Goal: Connect with others: Connect with others

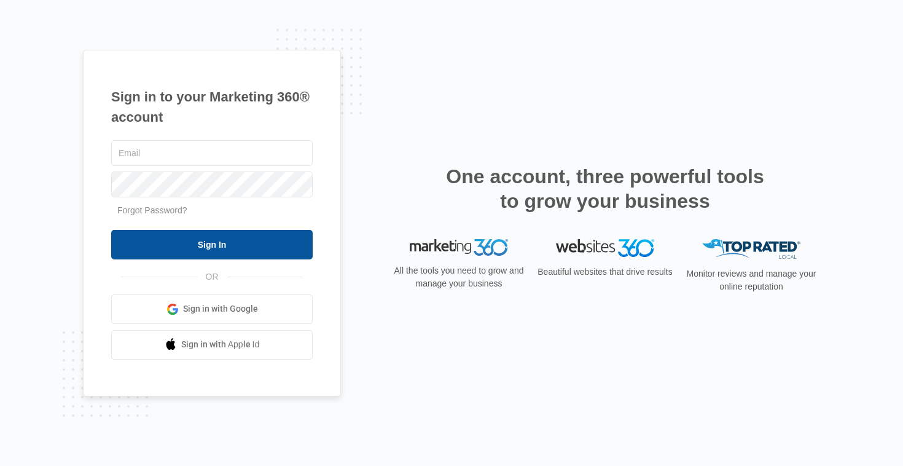
type input "[PERSON_NAME][EMAIL_ADDRESS][DOMAIN_NAME]"
click at [214, 246] on input "Sign In" at bounding box center [212, 244] width 202 height 29
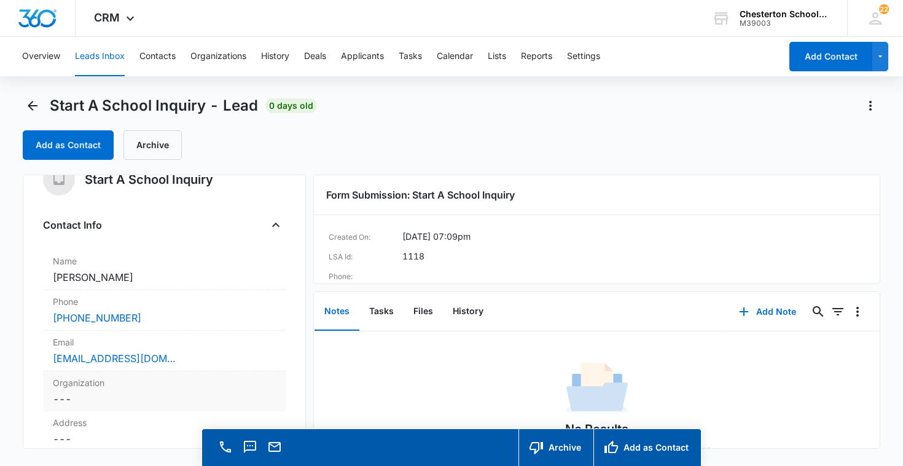
scroll to position [42, 0]
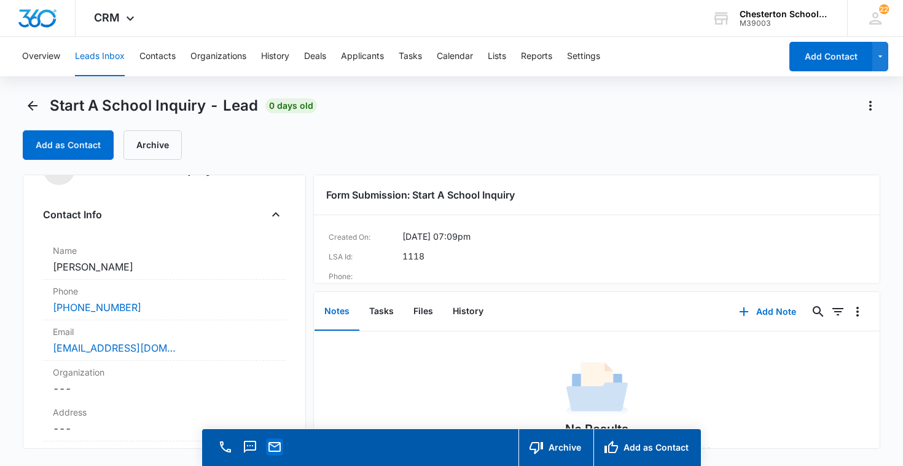
click at [276, 445] on icon "Email" at bounding box center [274, 446] width 15 height 15
drag, startPoint x: 50, startPoint y: 348, endPoint x: 218, endPoint y: 348, distance: 167.7
click at [218, 348] on div "Email Cancel Save Changes [EMAIL_ADDRESS][DOMAIN_NAME]" at bounding box center [164, 340] width 243 height 41
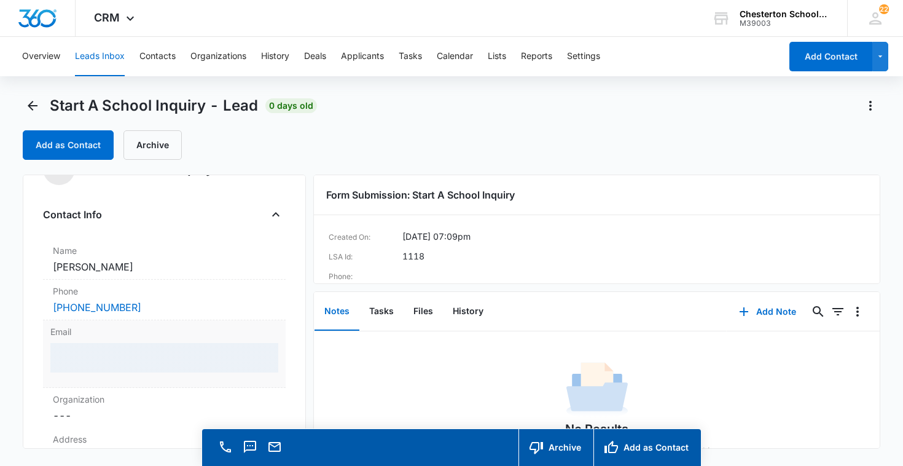
copy link "[EMAIL_ADDRESS][DOMAIN_NAME]"
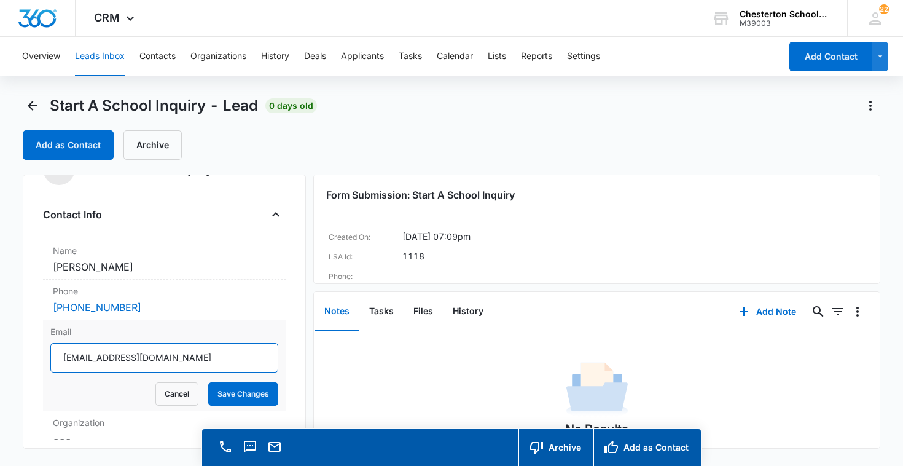
drag, startPoint x: 218, startPoint y: 348, endPoint x: 217, endPoint y: 332, distance: 15.4
click at [217, 332] on div "Email [EMAIL_ADDRESS][DOMAIN_NAME] Cancel Save Changes" at bounding box center [164, 365] width 243 height 91
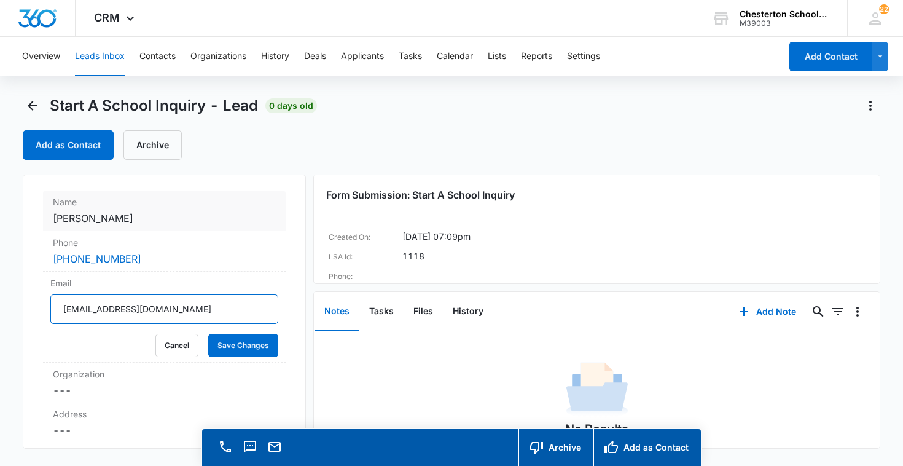
scroll to position [112, 0]
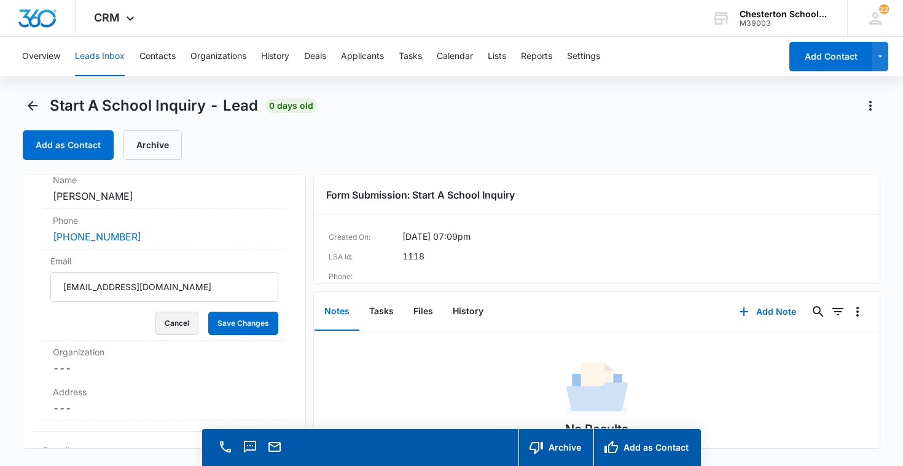
click at [181, 318] on button "Cancel" at bounding box center [176, 322] width 43 height 23
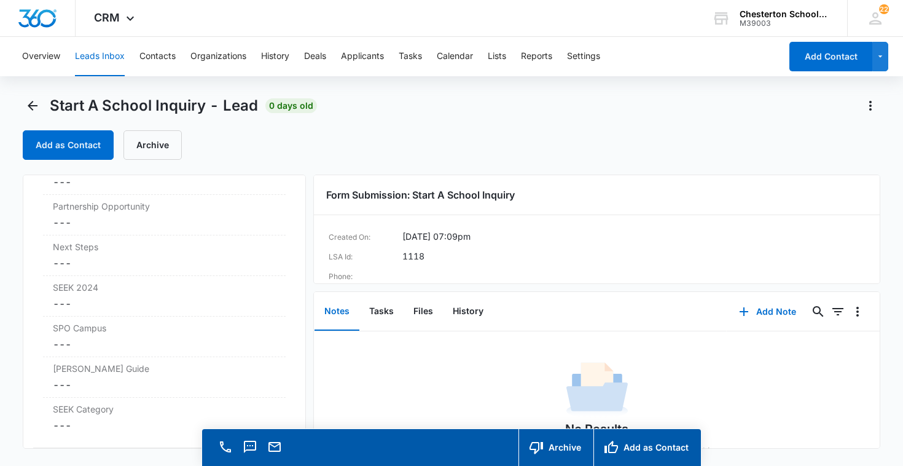
scroll to position [3286, 0]
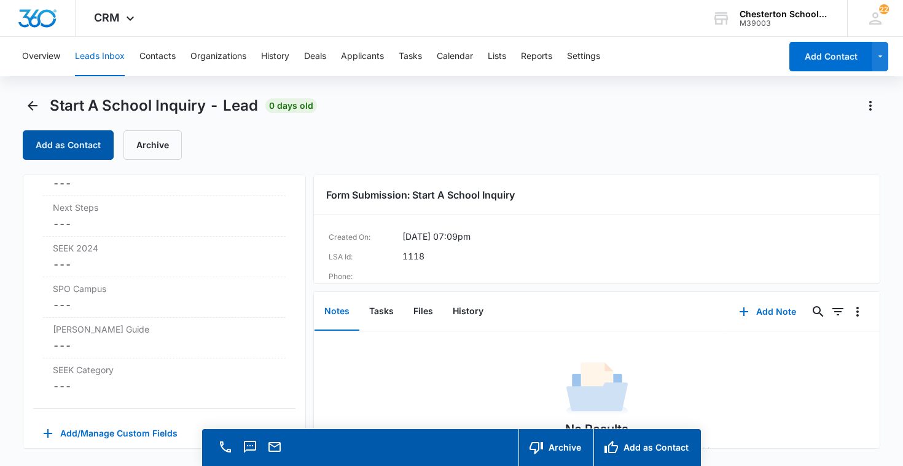
click at [87, 144] on button "Add as Contact" at bounding box center [68, 144] width 91 height 29
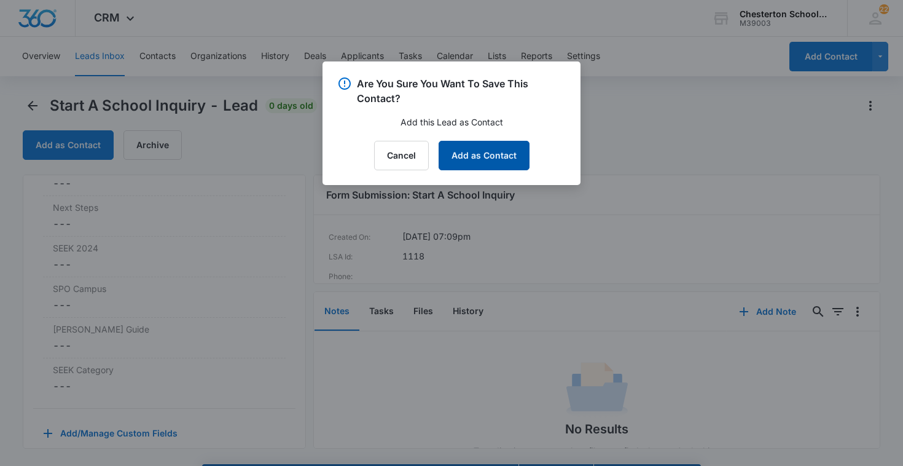
click at [471, 150] on button "Add as Contact" at bounding box center [484, 155] width 91 height 29
